Goal: Check status

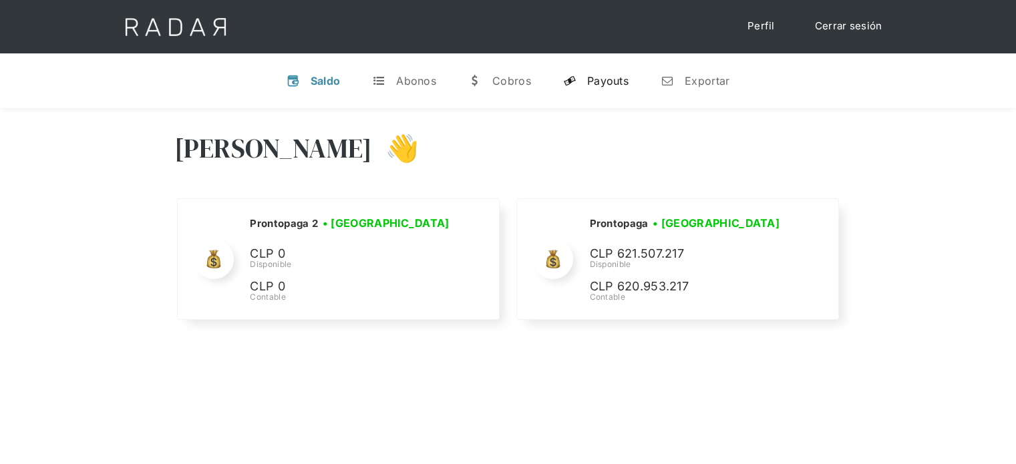
click at [595, 90] on link "y Payouts" at bounding box center [595, 80] width 87 height 35
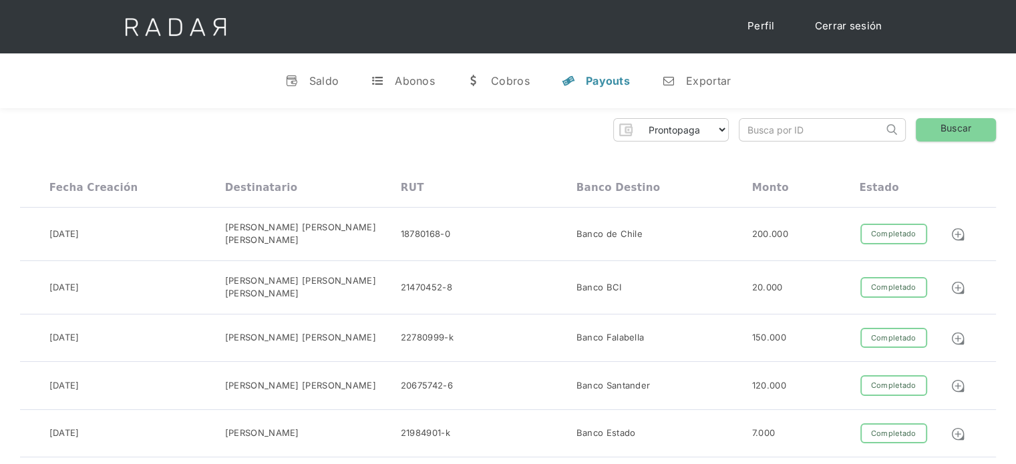
click at [751, 137] on input "search" at bounding box center [811, 130] width 144 height 22
paste input "7d662366-7531-4567-9ae2-2023d7c55f63"
drag, startPoint x: 759, startPoint y: 133, endPoint x: 716, endPoint y: 140, distance: 43.9
click at [716, 140] on div "Prontopaga Prontopaga 2 Thank you! Your submission has been received! Oops! Som…" at bounding box center [508, 129] width 976 height 23
click at [748, 132] on input "7d662366-7531-4567-9ae2-2023d7c55f63" at bounding box center [811, 130] width 144 height 22
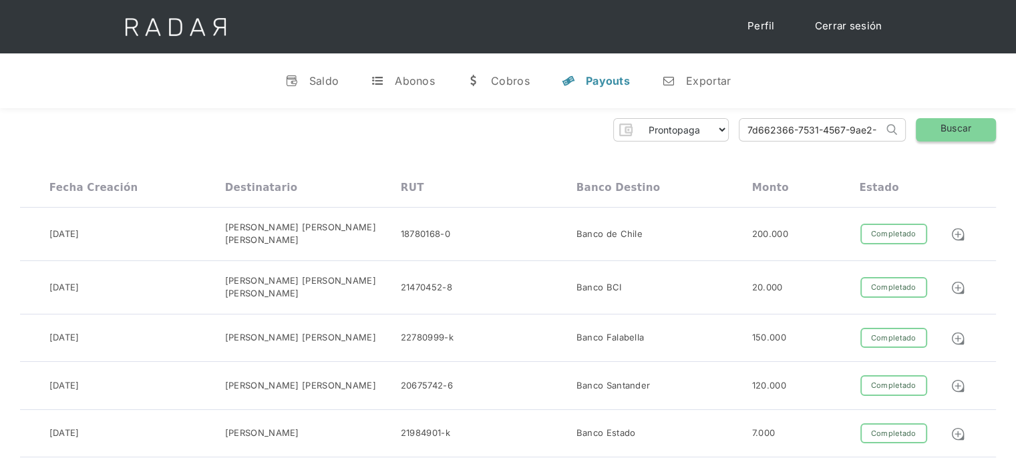
type input "7d662366-7531-4567-9ae2-2023d7c55f63"
click at [962, 129] on link "Buscar" at bounding box center [956, 129] width 80 height 23
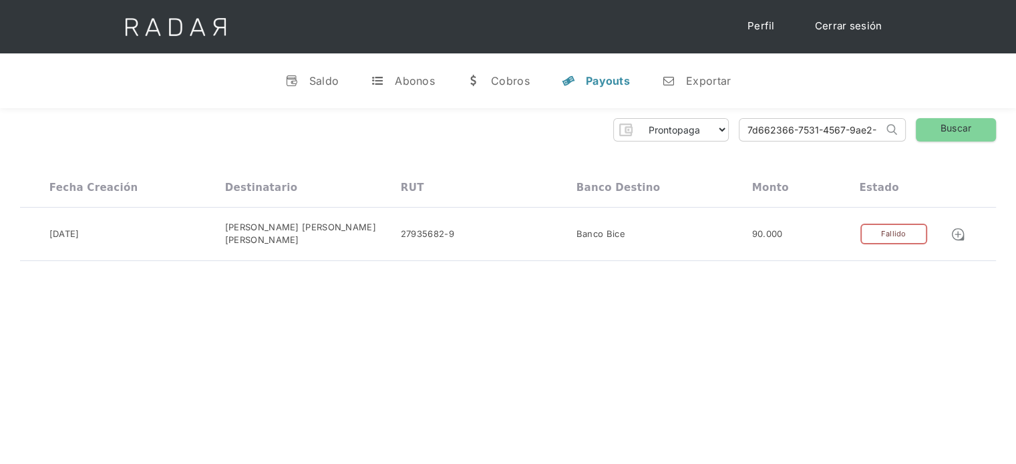
click at [845, 29] on link "Cerrar sesión" at bounding box center [848, 26] width 94 height 26
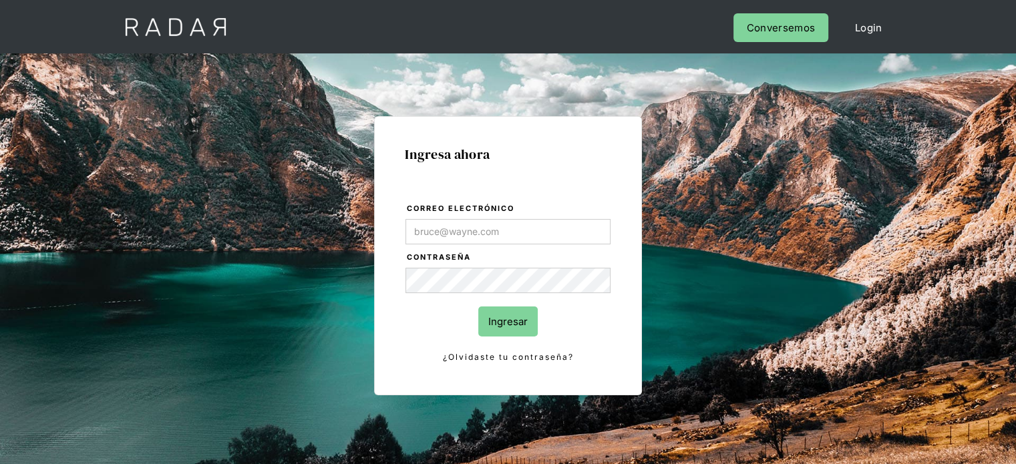
type input "[PERSON_NAME][EMAIL_ADDRESS][PERSON_NAME][DOMAIN_NAME]"
